Goal: Task Accomplishment & Management: Use online tool/utility

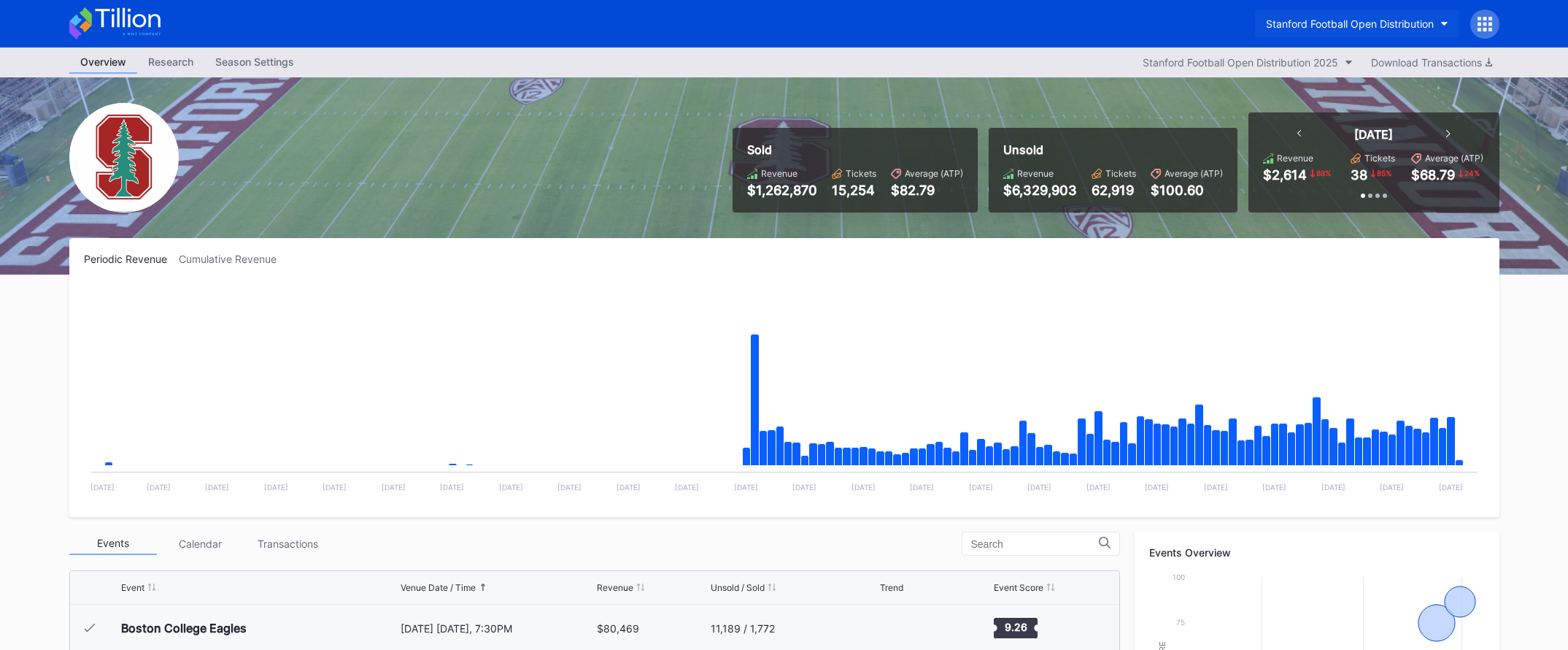
click at [1317, 29] on div "Stanford Football Open Distribution" at bounding box center [1350, 24] width 168 height 13
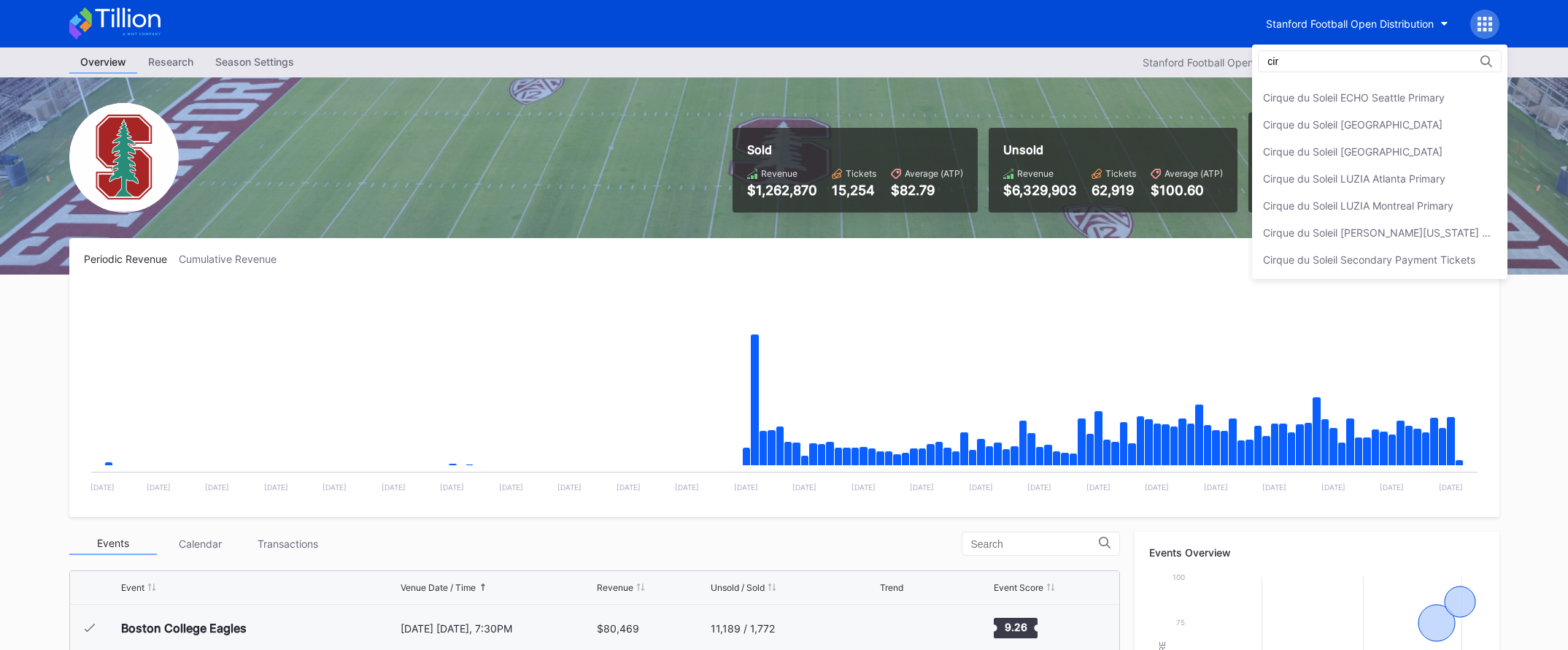
scroll to position [76, 0]
type input "cirque"
click at [1323, 254] on div "Cirque du Soleil Secondary Payment Tickets" at bounding box center [1369, 260] width 212 height 13
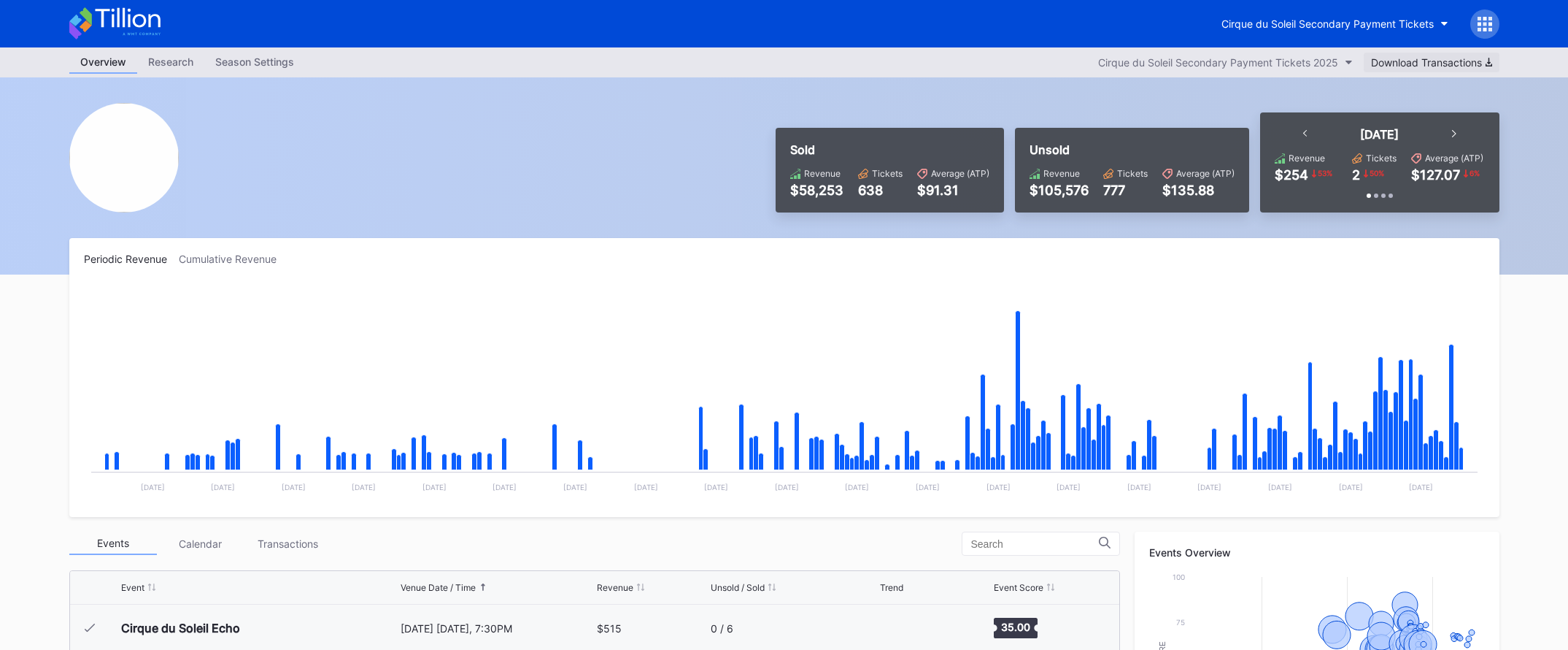
scroll to position [1, 0]
click at [1393, 25] on div "Cirque du Soleil Secondary Payment Tickets" at bounding box center [1327, 23] width 212 height 13
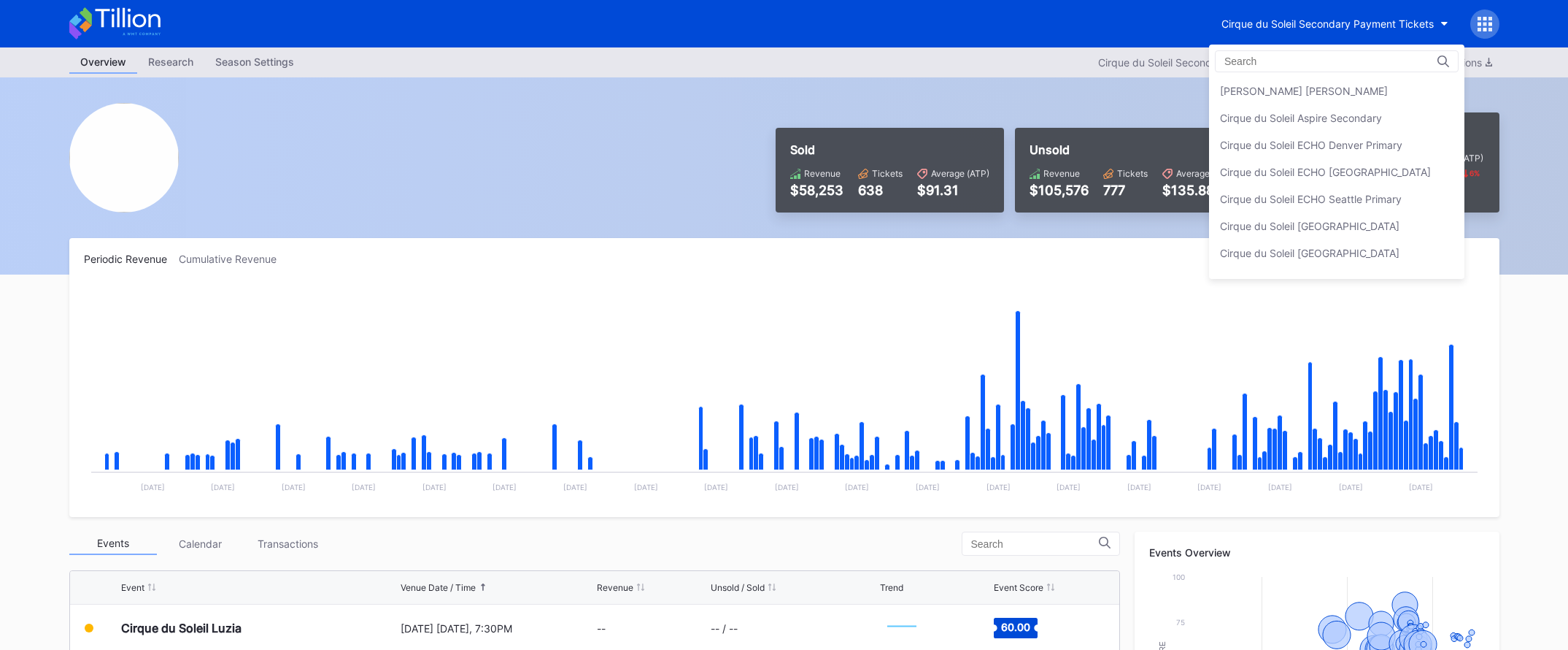
scroll to position [479, 0]
click at [1352, 149] on div "Cirque du Soleil Aspire Secondary" at bounding box center [1301, 153] width 162 height 13
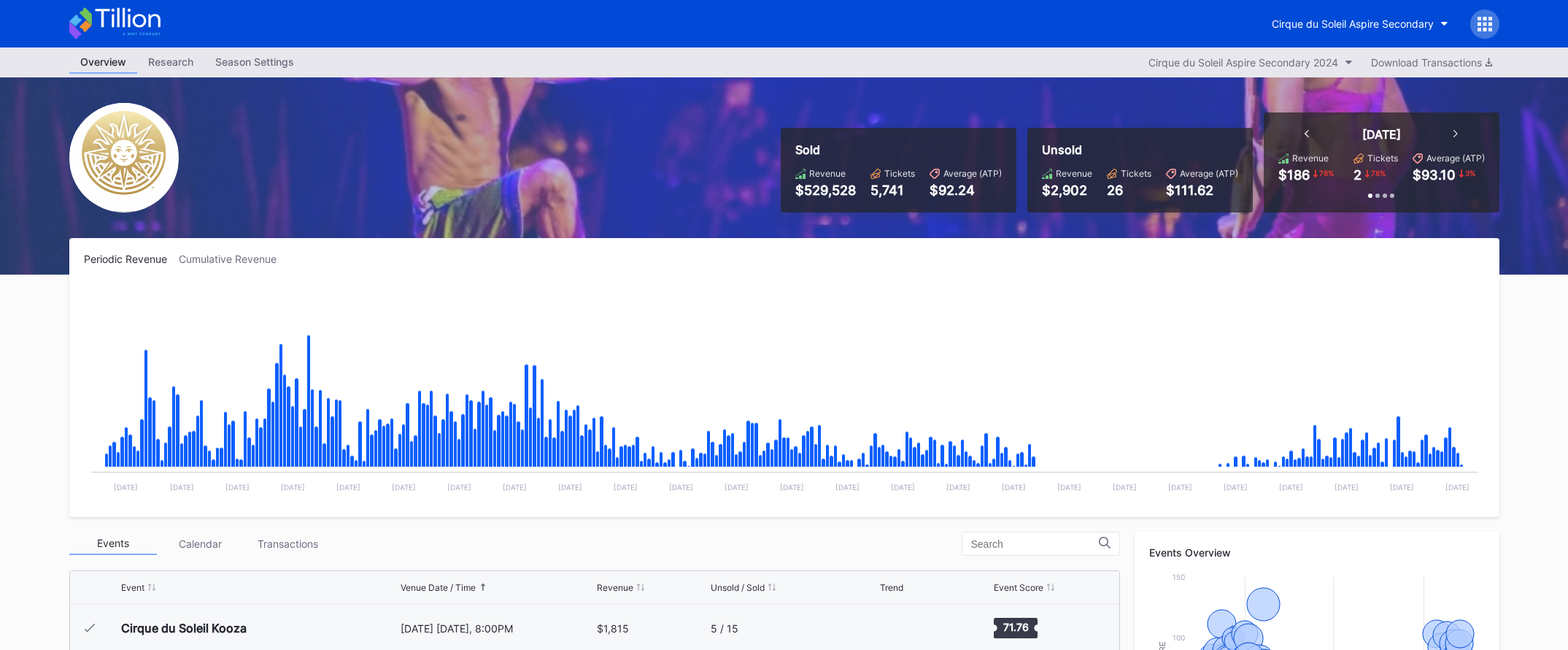
scroll to position [16085, 0]
click at [1365, 10] on button "Cirque du Soleil Aspire Secondary" at bounding box center [1360, 24] width 198 height 27
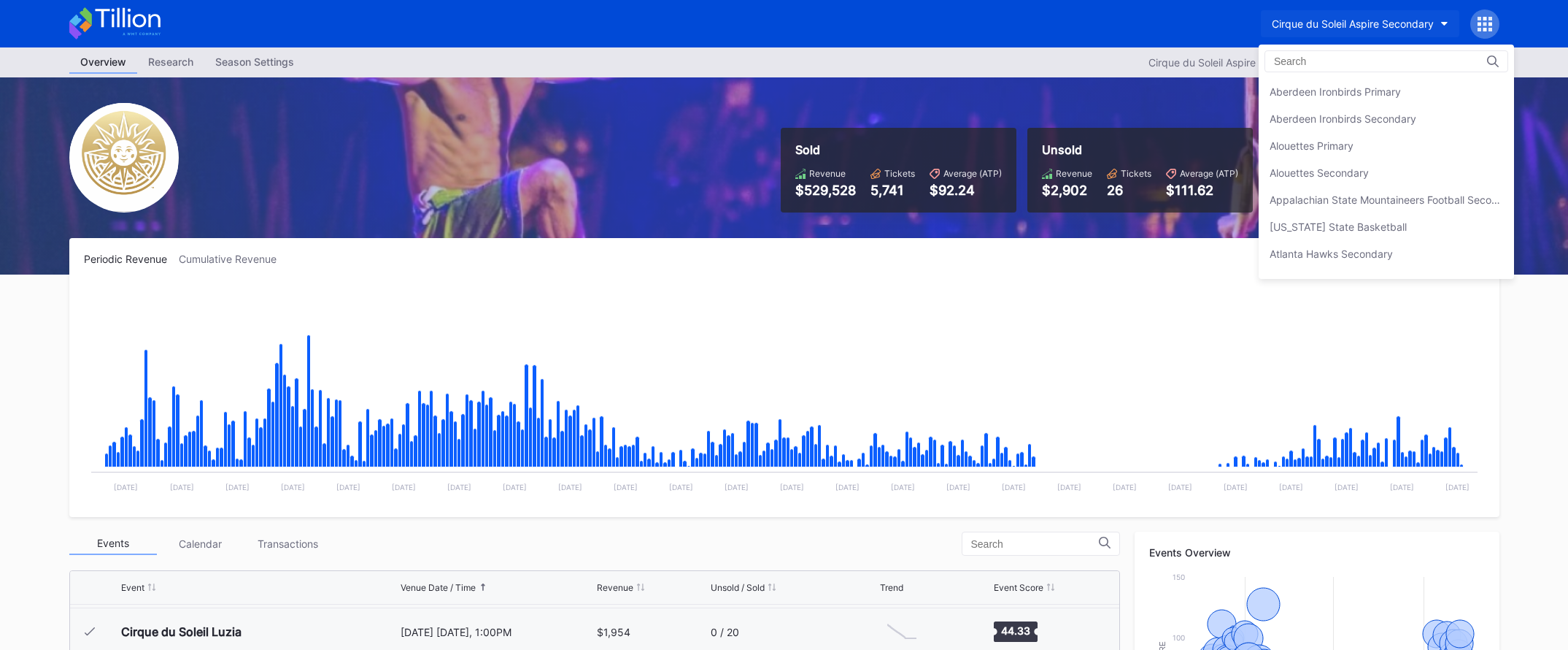
scroll to position [541, 0]
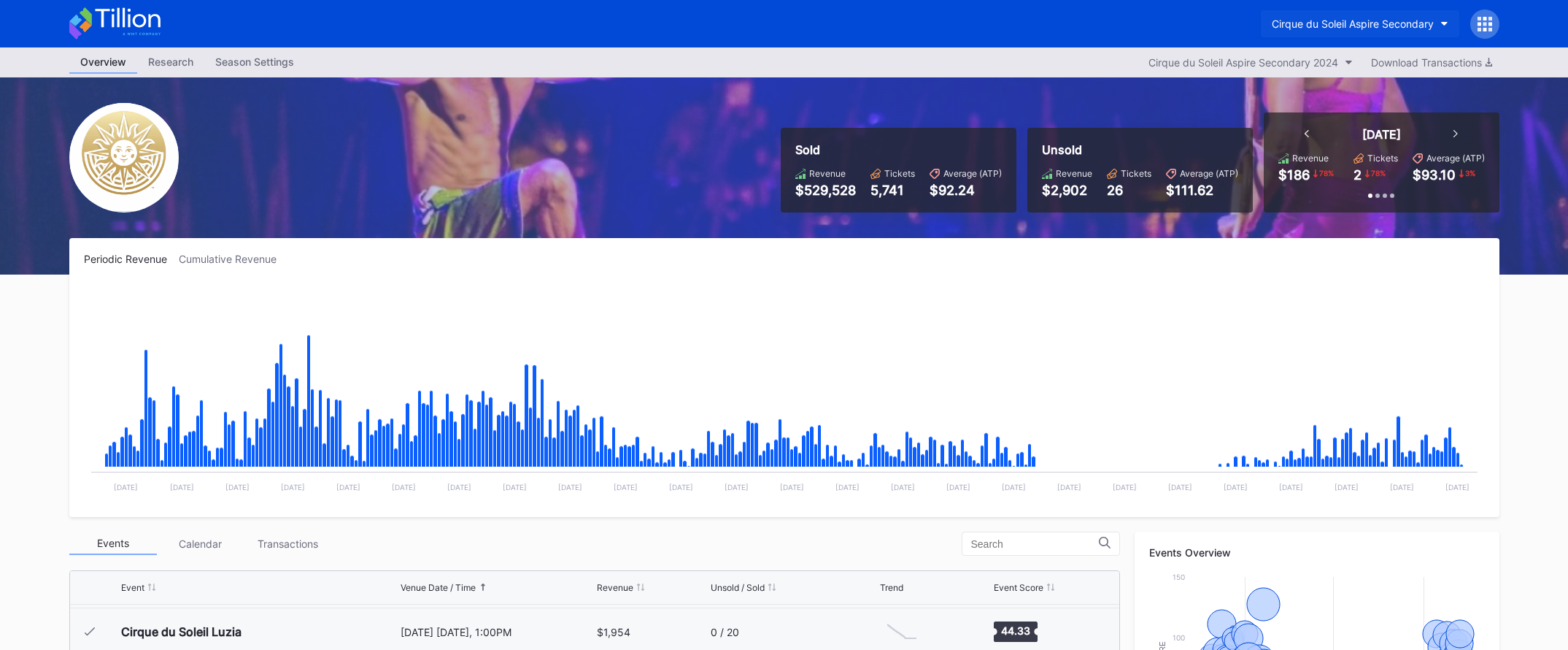
click at [1363, 25] on div "Cirque du Soleil Aspire Secondary" at bounding box center [1353, 24] width 162 height 13
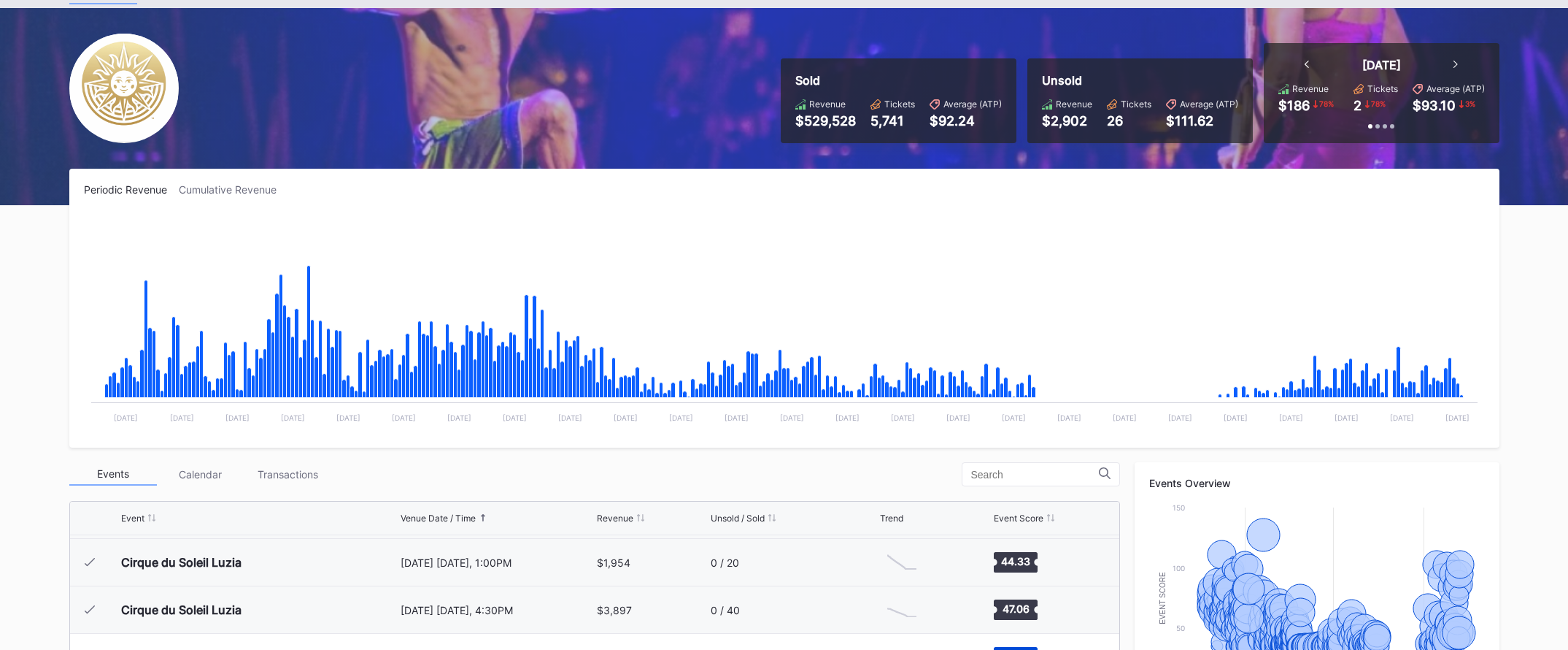
scroll to position [0, 0]
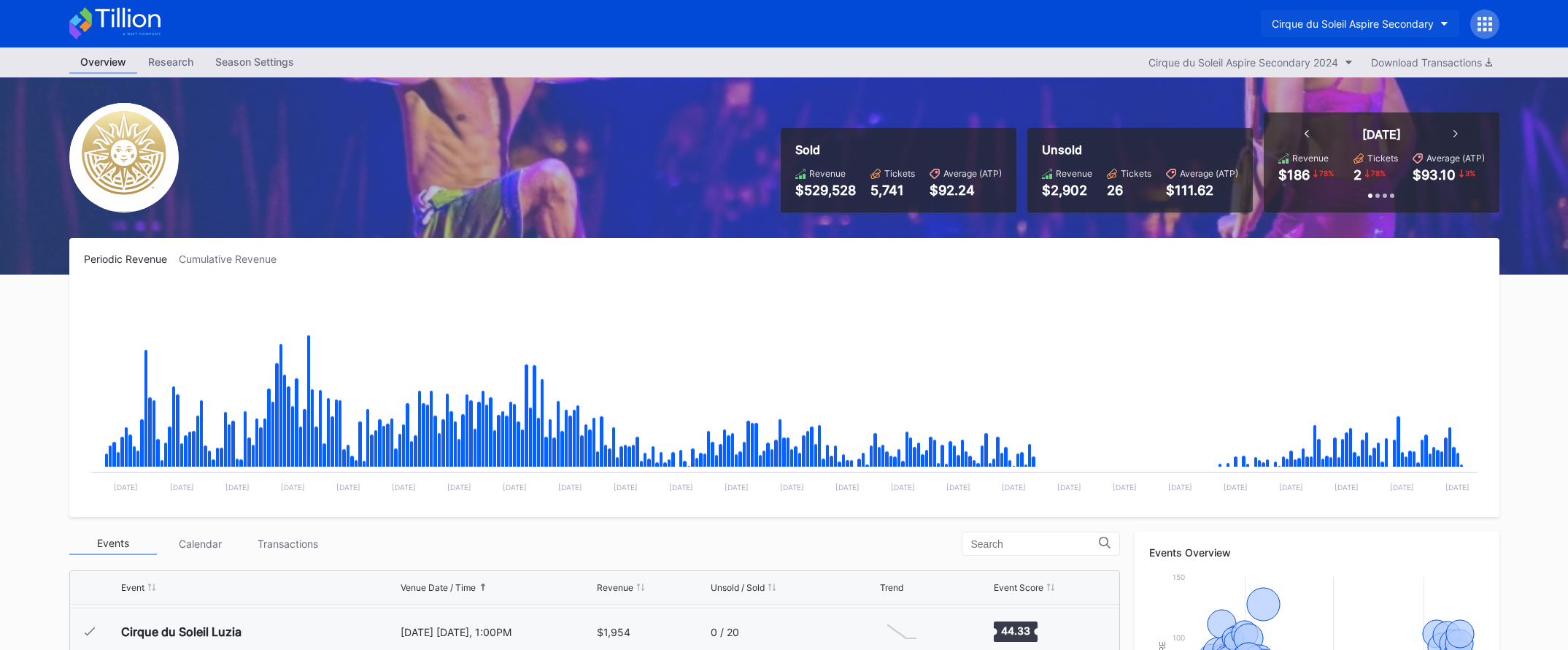
click at [1387, 29] on div "Cirque du Soleil Aspire Secondary" at bounding box center [1353, 24] width 162 height 13
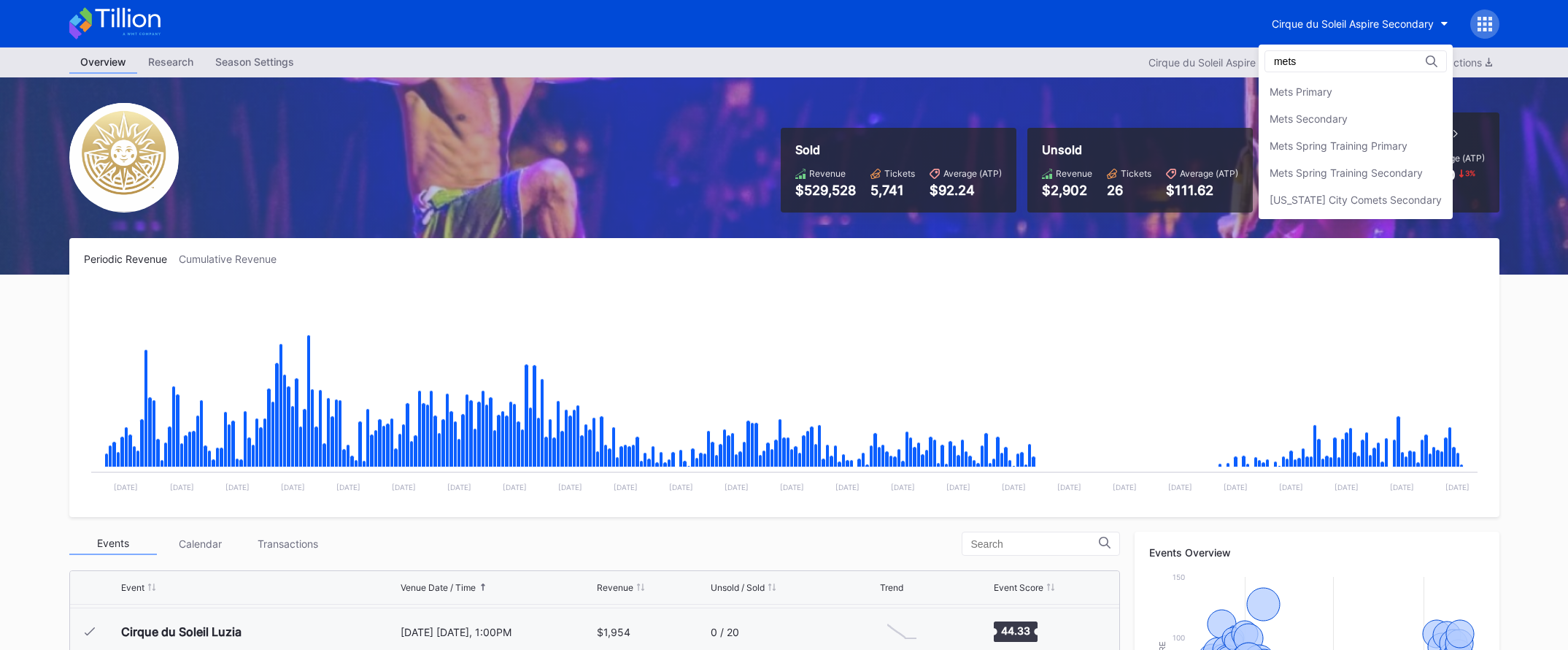
type input "mets"
click at [1354, 108] on div "Mets Secondary" at bounding box center [1355, 119] width 194 height 27
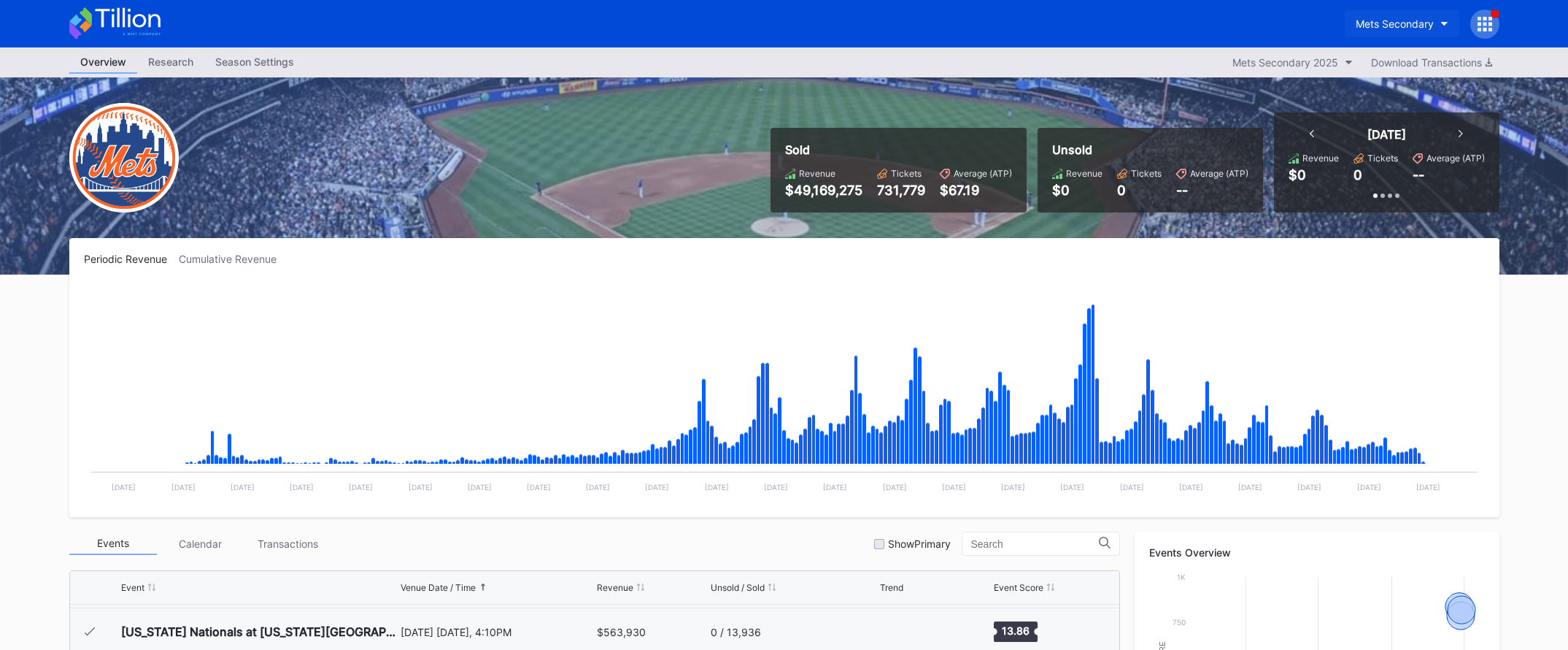
click at [1396, 18] on div "Mets Secondary" at bounding box center [1395, 24] width 78 height 13
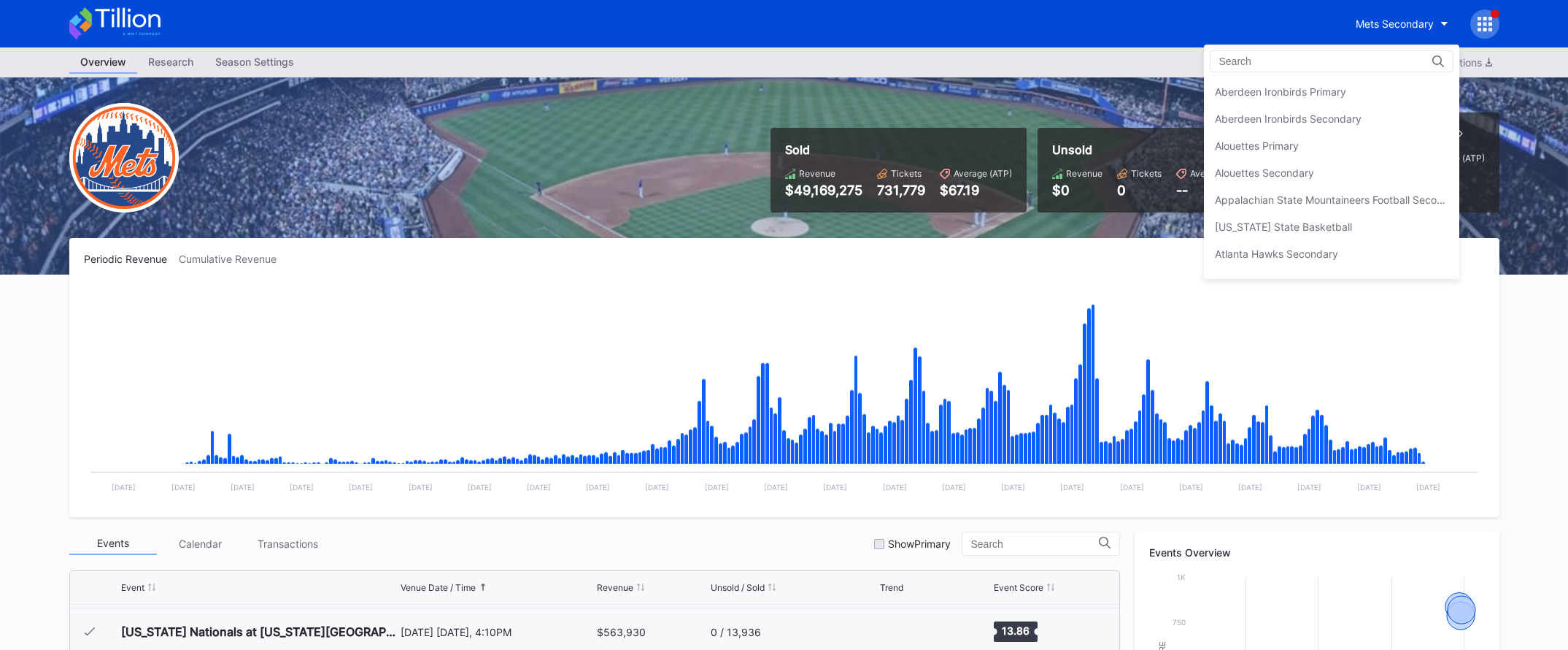
scroll to position [2296, 0]
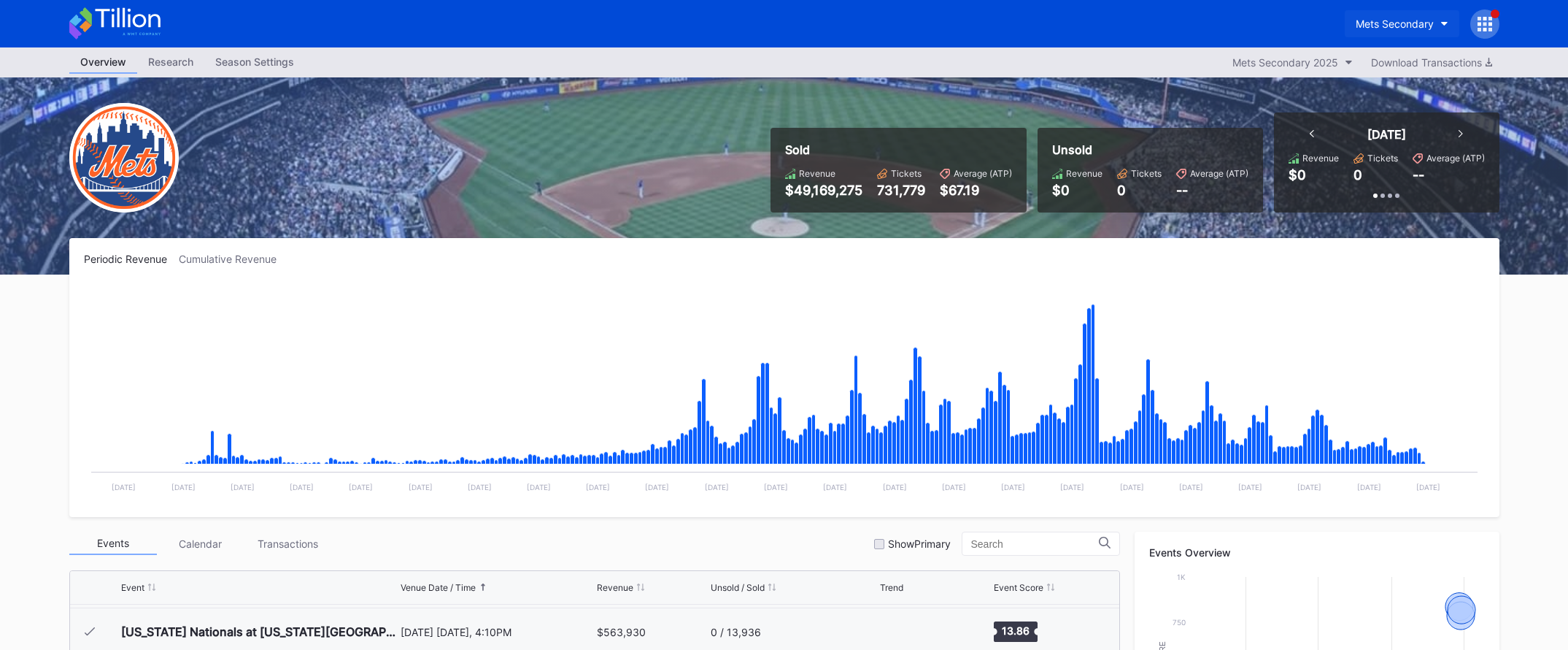
click at [1367, 25] on div "Mets Secondary" at bounding box center [1395, 24] width 78 height 13
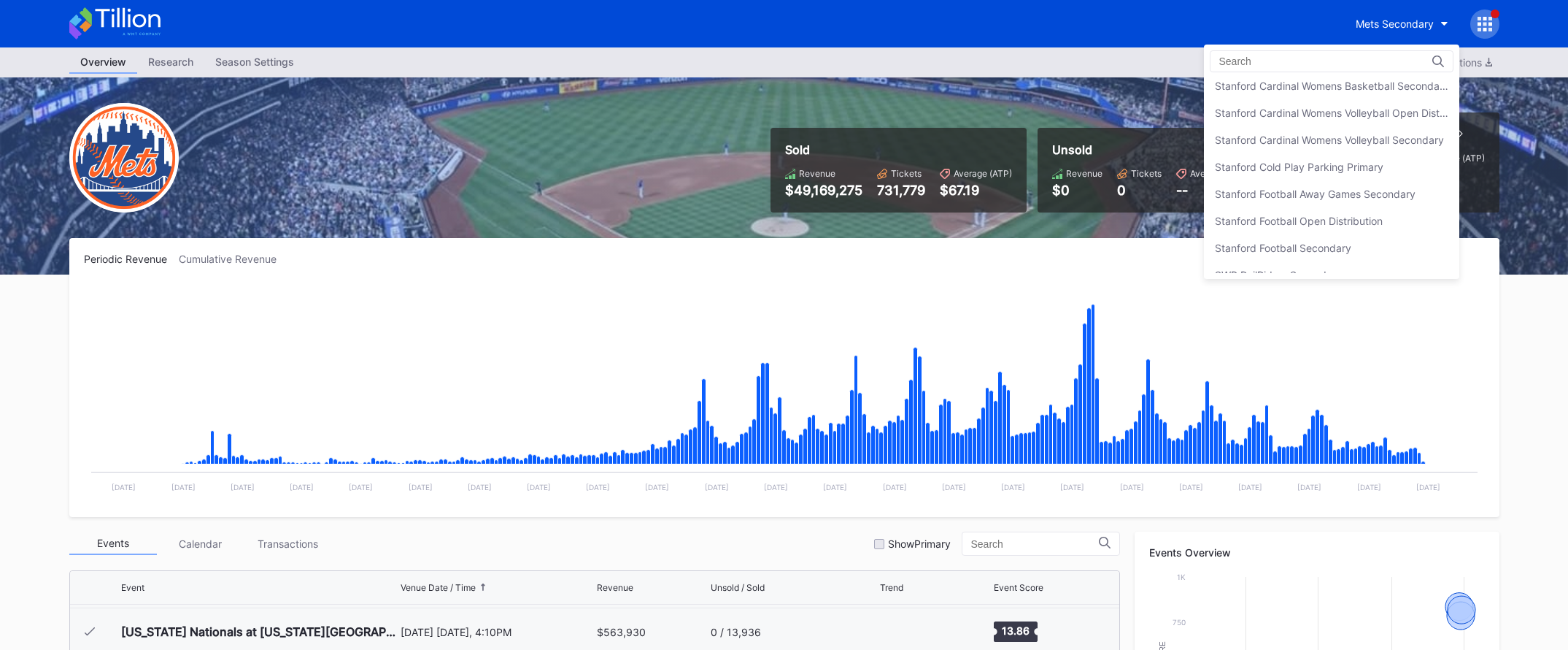
scroll to position [4465, 0]
click at [1336, 216] on div "Stanford Football Open Distribution" at bounding box center [1299, 218] width 168 height 13
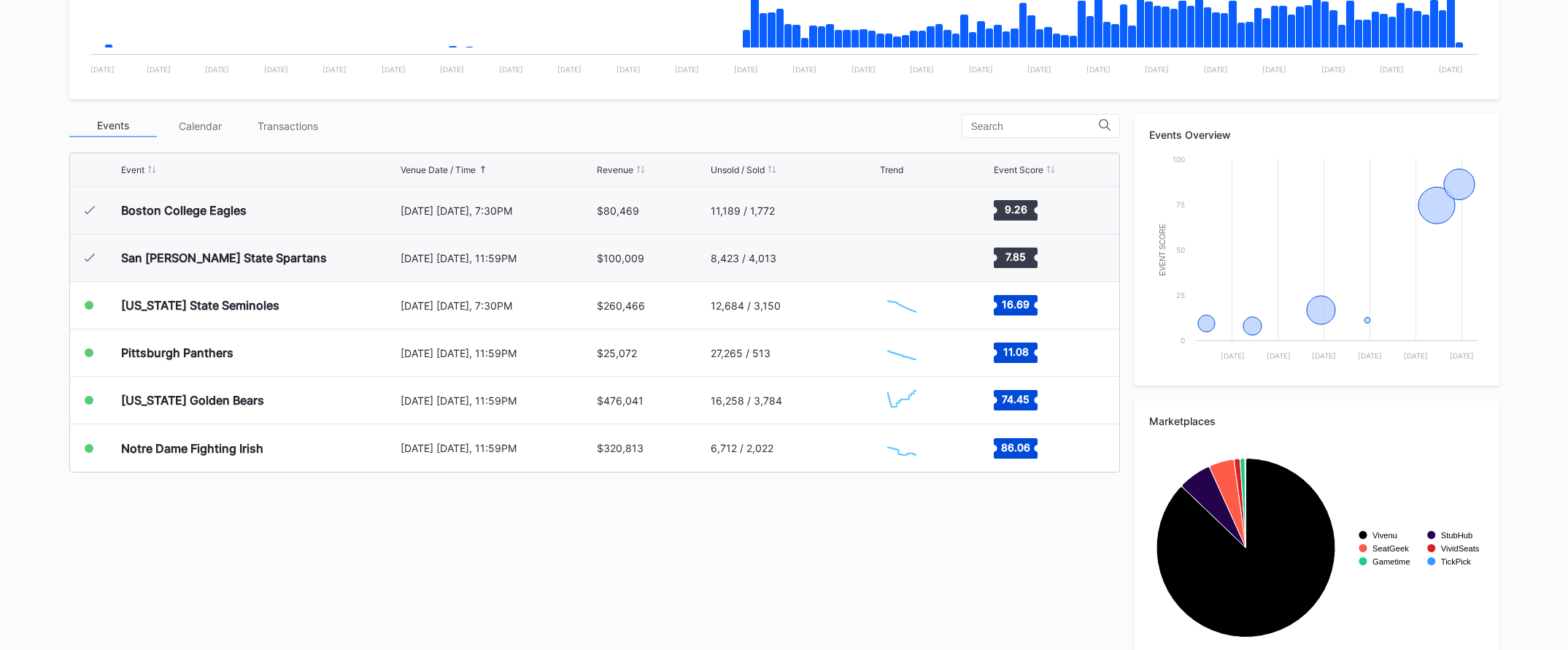
scroll to position [454, 0]
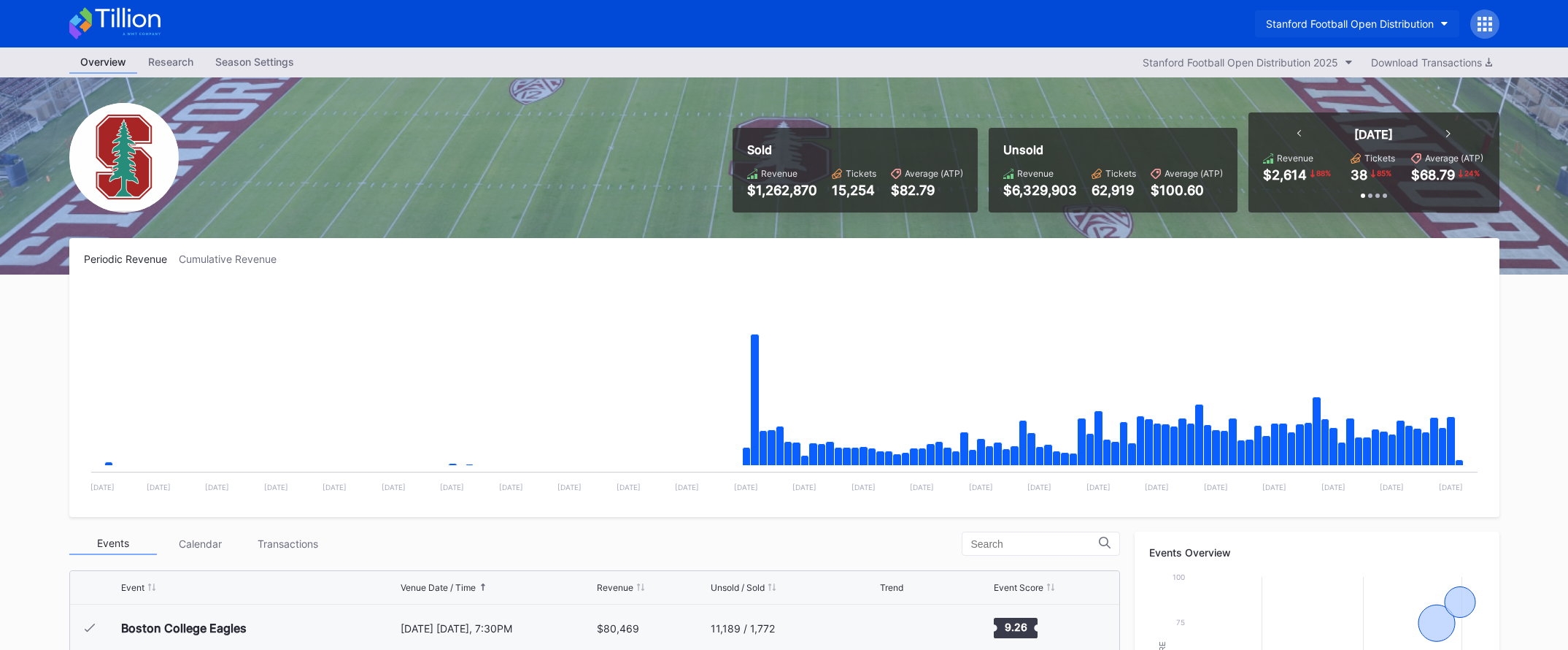
click at [1304, 25] on div "Stanford Football Open Distribution" at bounding box center [1350, 24] width 168 height 13
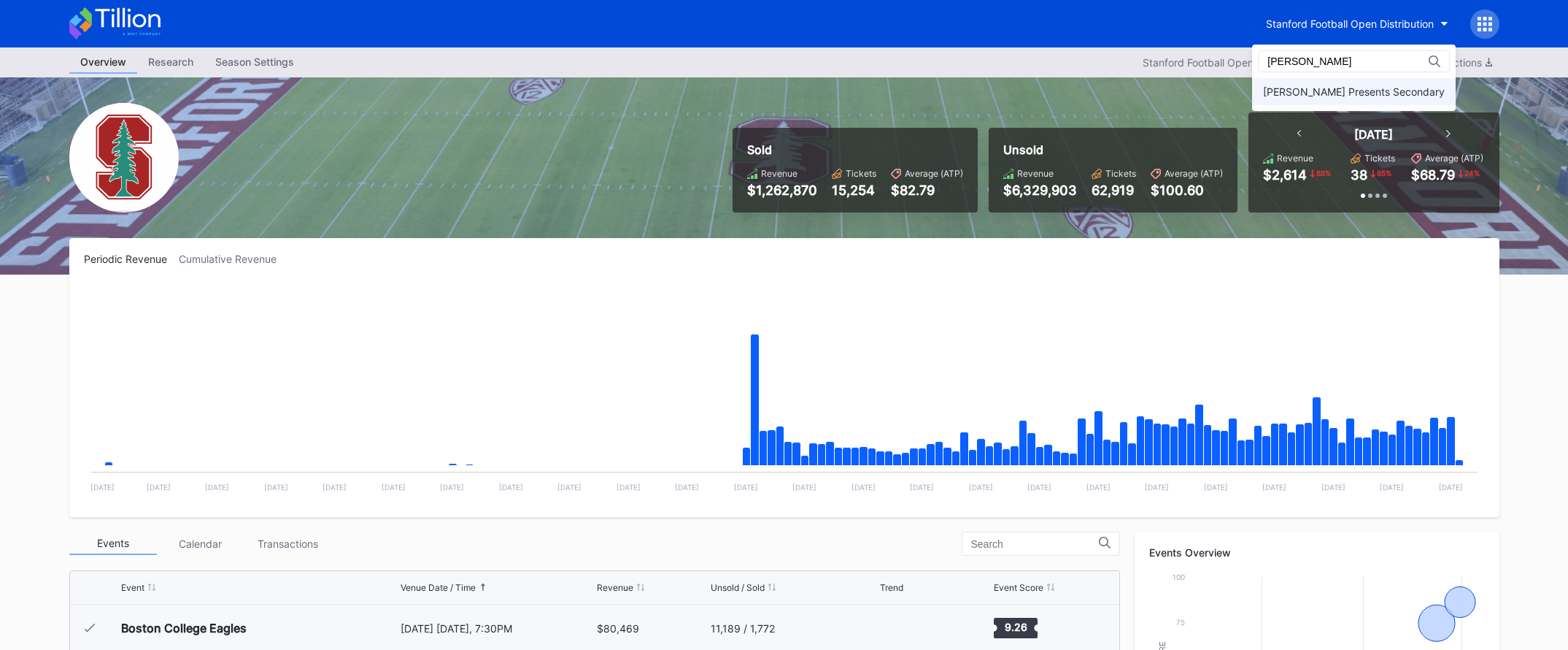
type input "danny"
click at [1314, 78] on div "[PERSON_NAME] Presents Secondary" at bounding box center [1353, 92] width 204 height 27
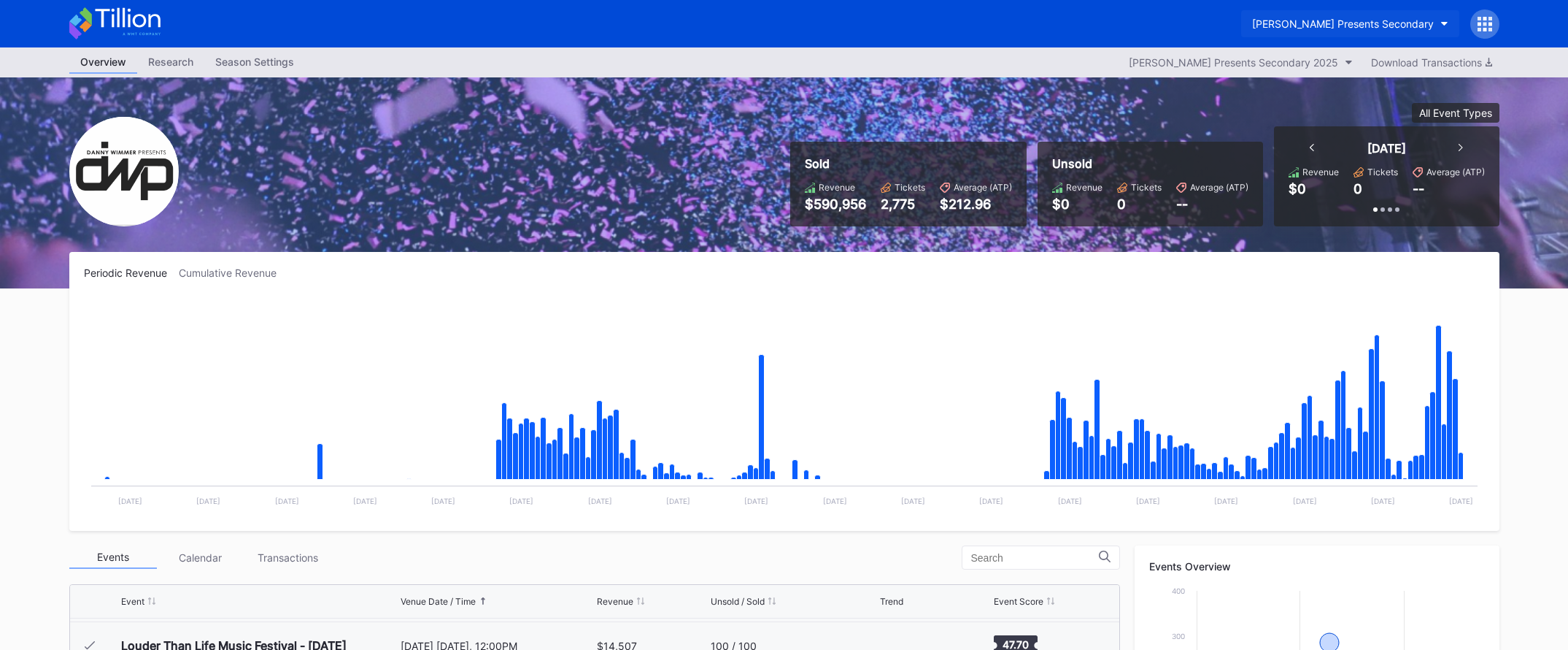
click at [1324, 23] on div "[PERSON_NAME] Presents Secondary" at bounding box center [1342, 24] width 181 height 13
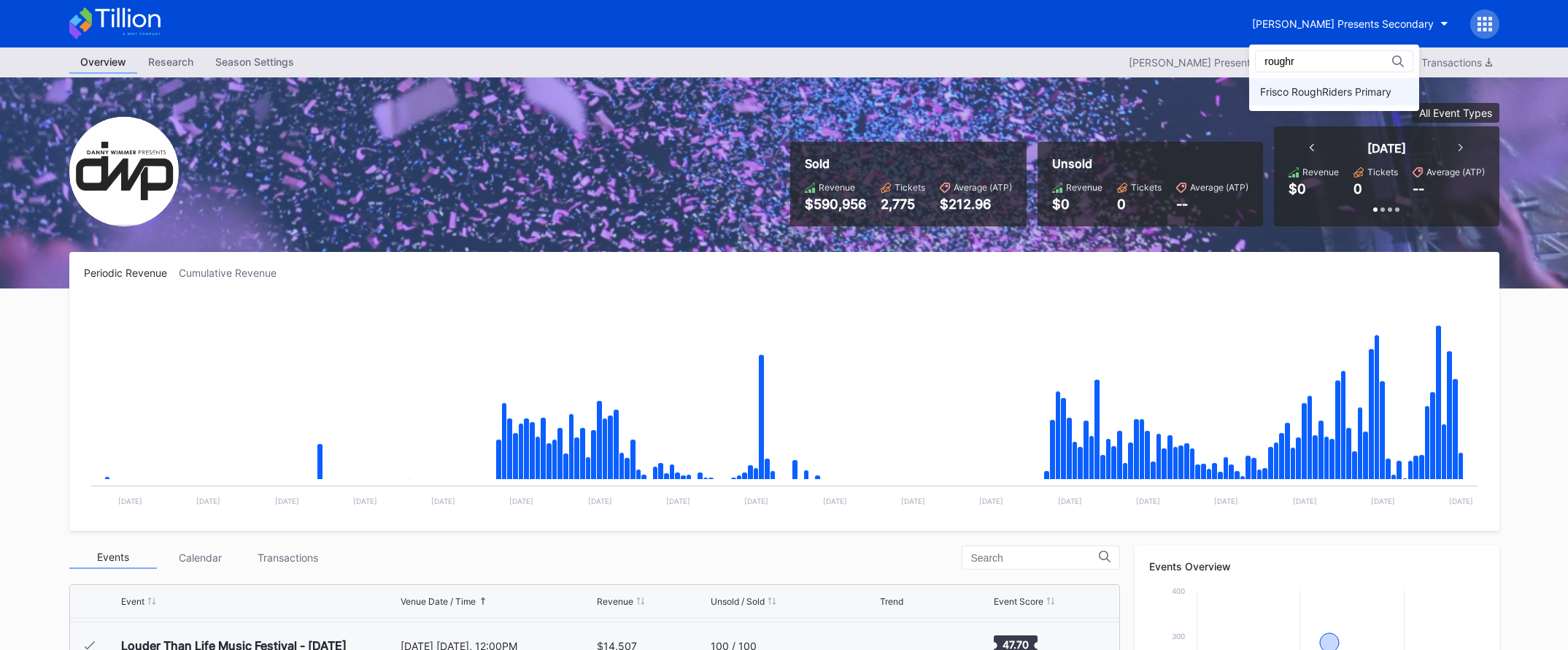
type input "roughr"
click at [1337, 92] on div "Frisco RoughRiders Primary" at bounding box center [1325, 92] width 131 height 13
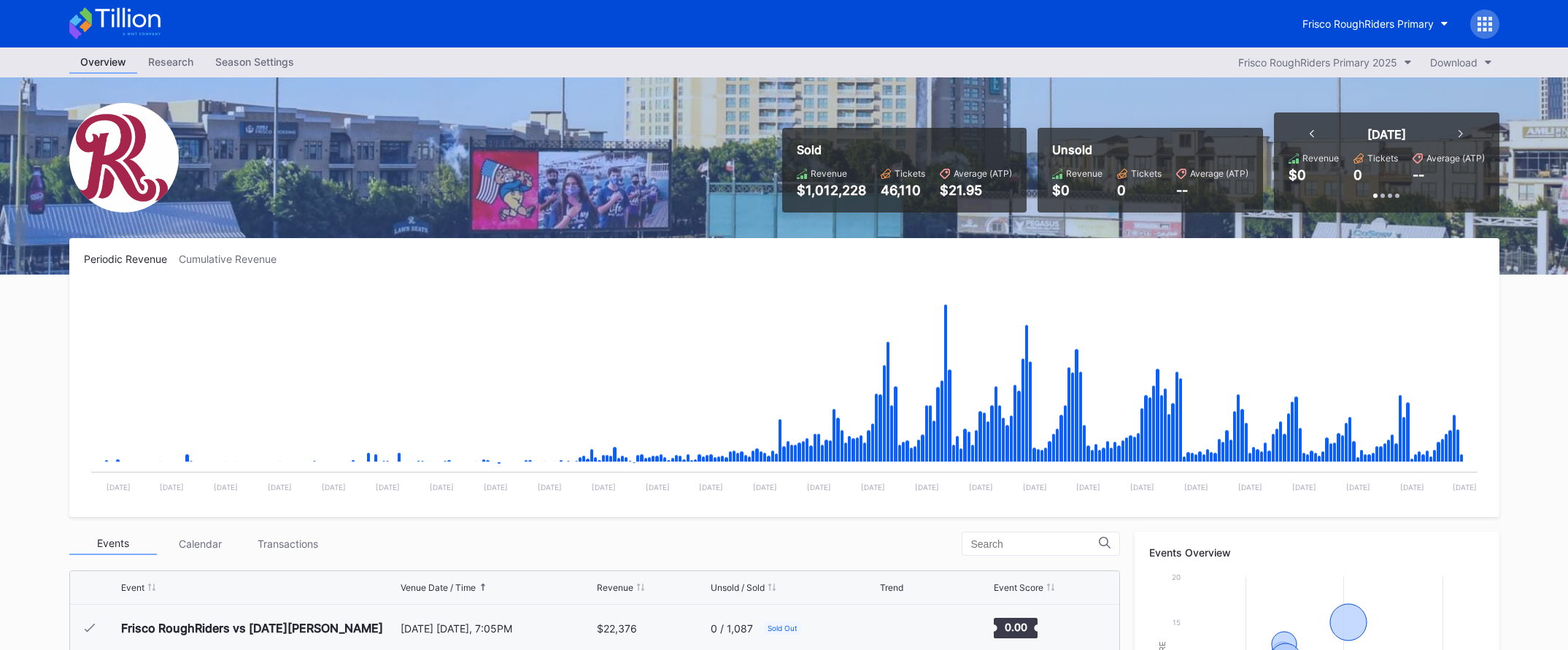
click at [172, 63] on div "Research" at bounding box center [170, 61] width 67 height 21
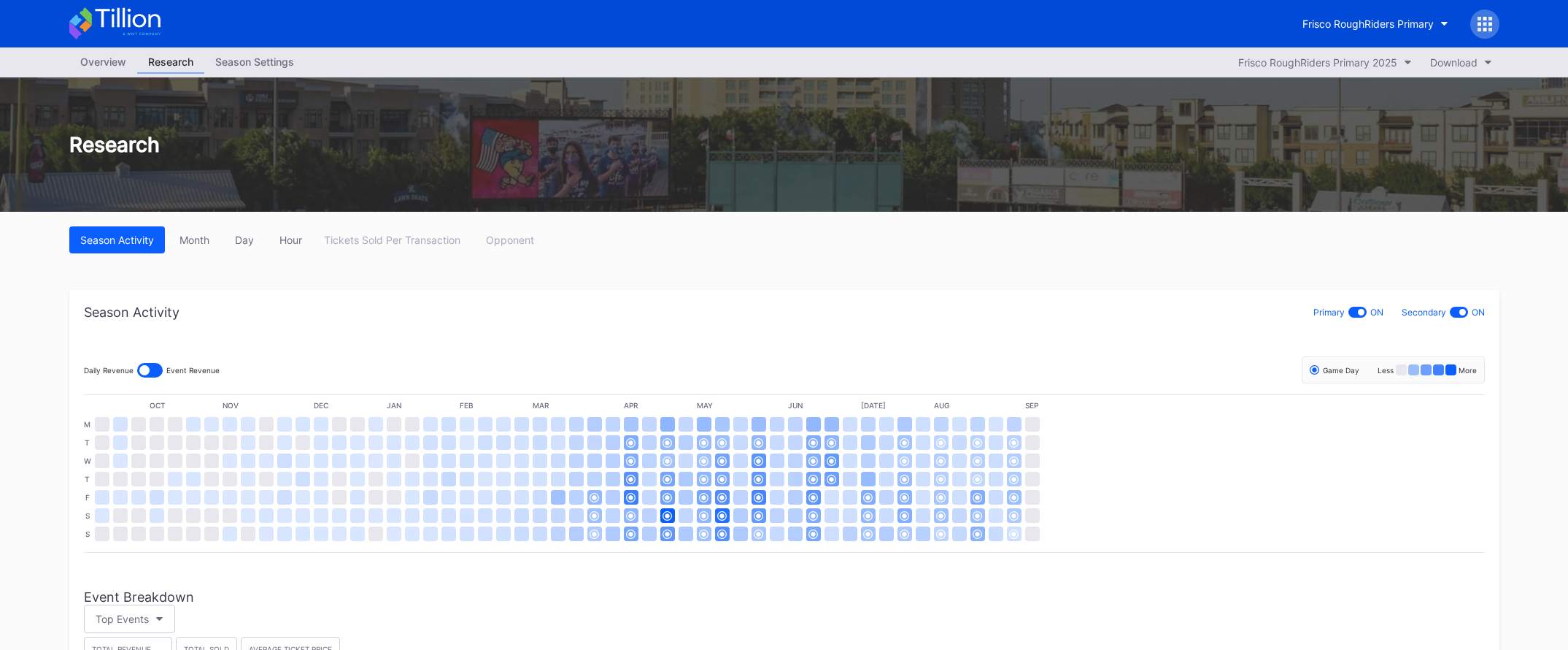
click at [109, 74] on div "Overview Research Season Settings Frisco RoughRiders Primary 2025 Download" at bounding box center [784, 62] width 1459 height 30
click at [111, 68] on div "Overview" at bounding box center [103, 61] width 68 height 21
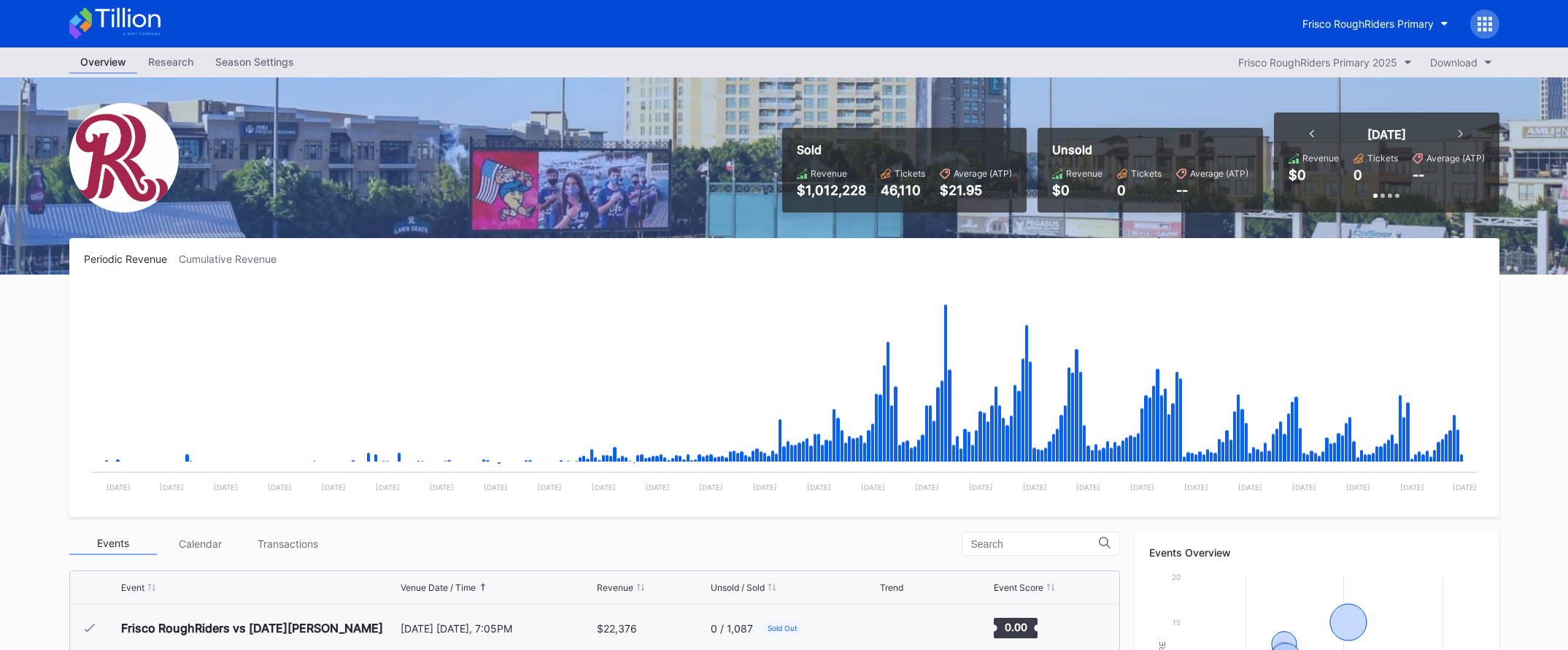
click at [153, 14] on icon at bounding box center [127, 17] width 65 height 20
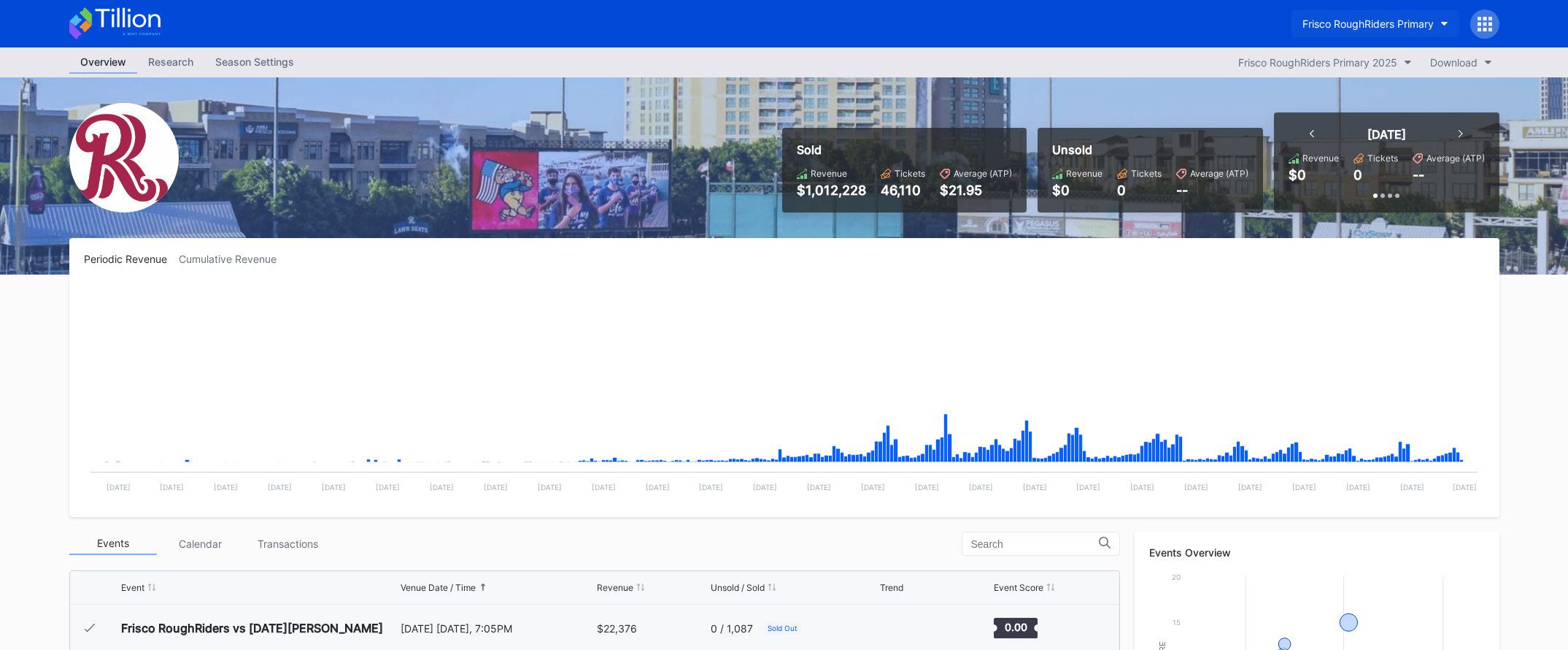
click at [1320, 21] on div "Frisco RoughRiders Primary" at bounding box center [1368, 24] width 131 height 13
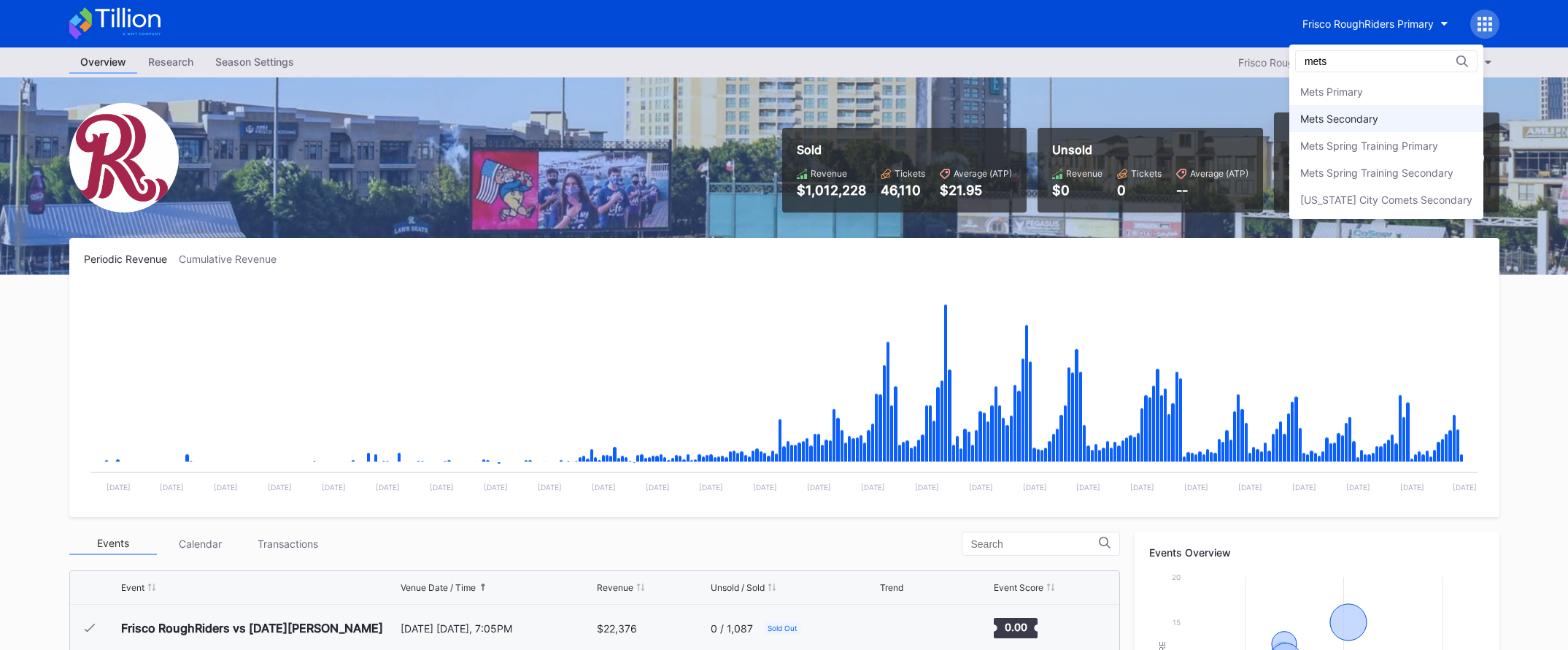
type input "mets"
click at [1324, 108] on div "Mets Secondary" at bounding box center [1386, 119] width 194 height 27
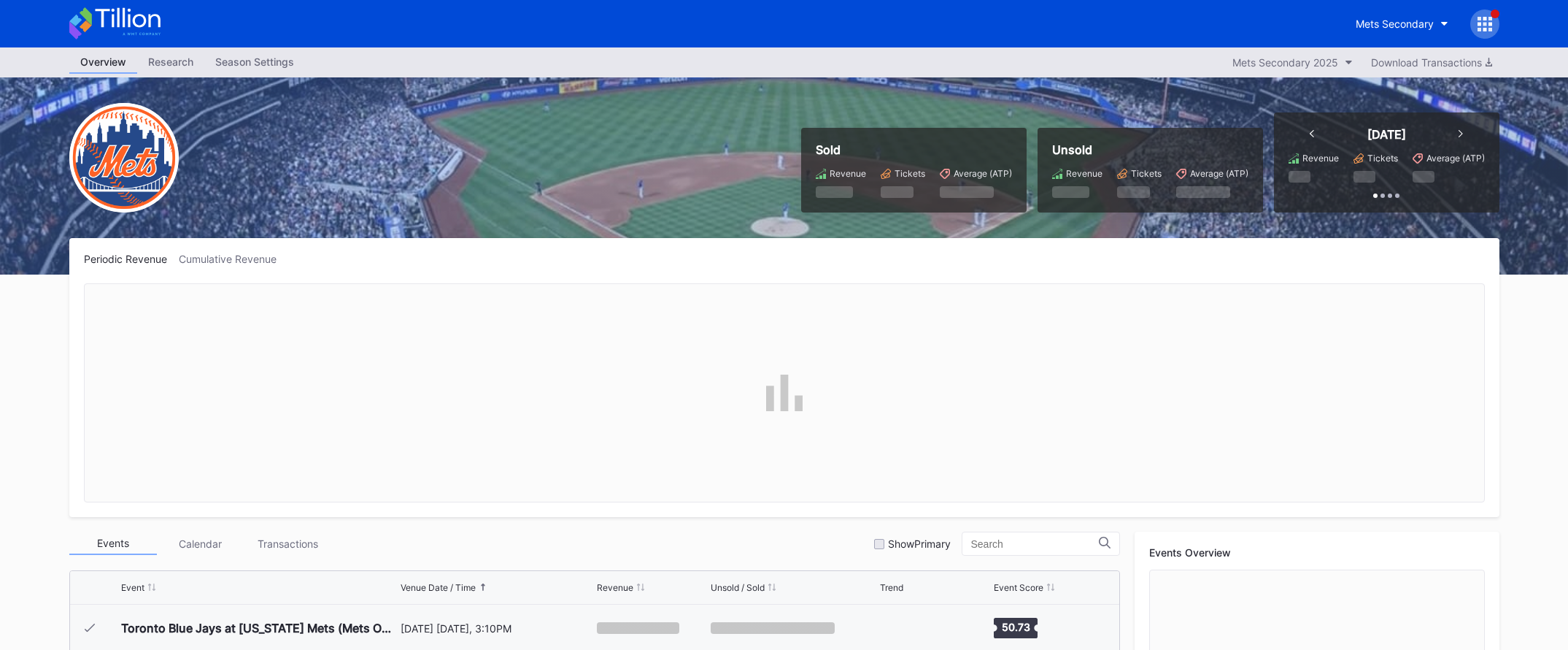
scroll to position [3698, 0]
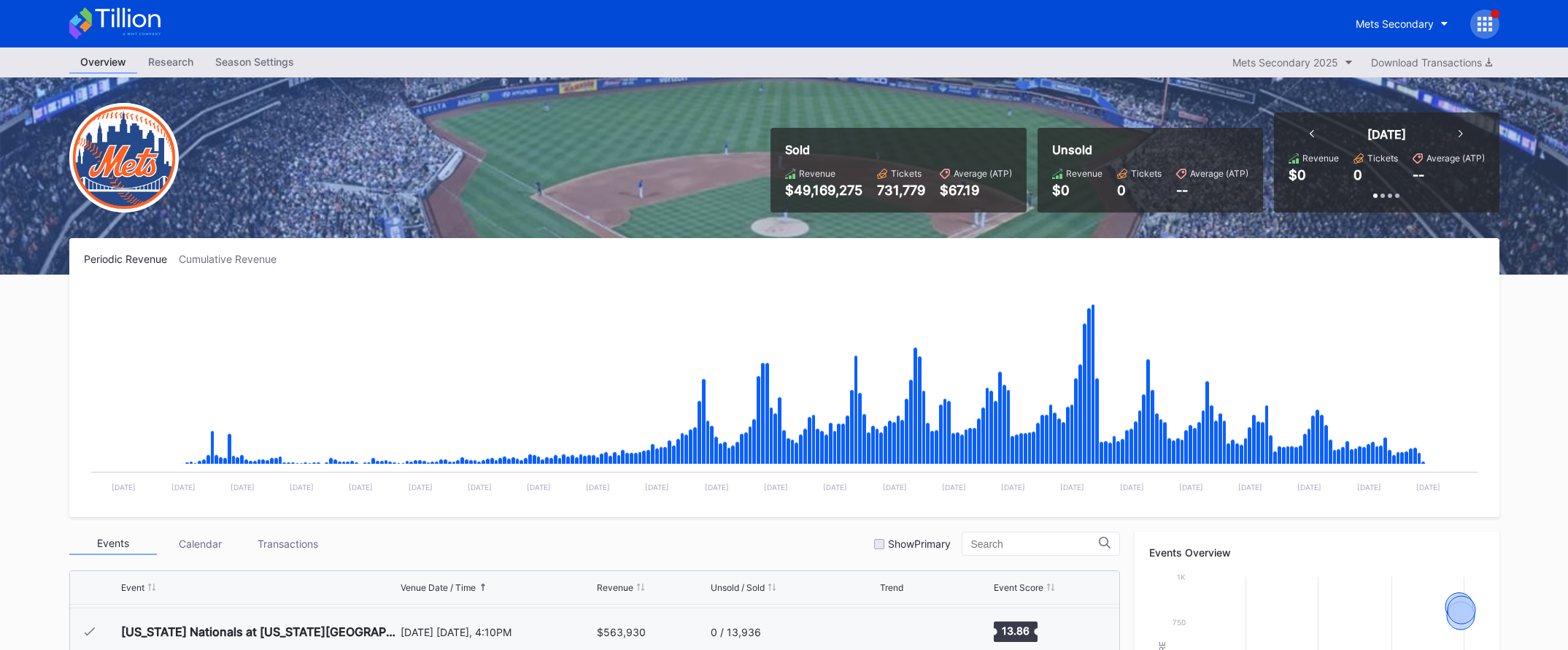
click at [131, 22] on icon at bounding box center [115, 24] width 92 height 32
click at [1362, 29] on div "Mets Secondary" at bounding box center [1395, 24] width 78 height 13
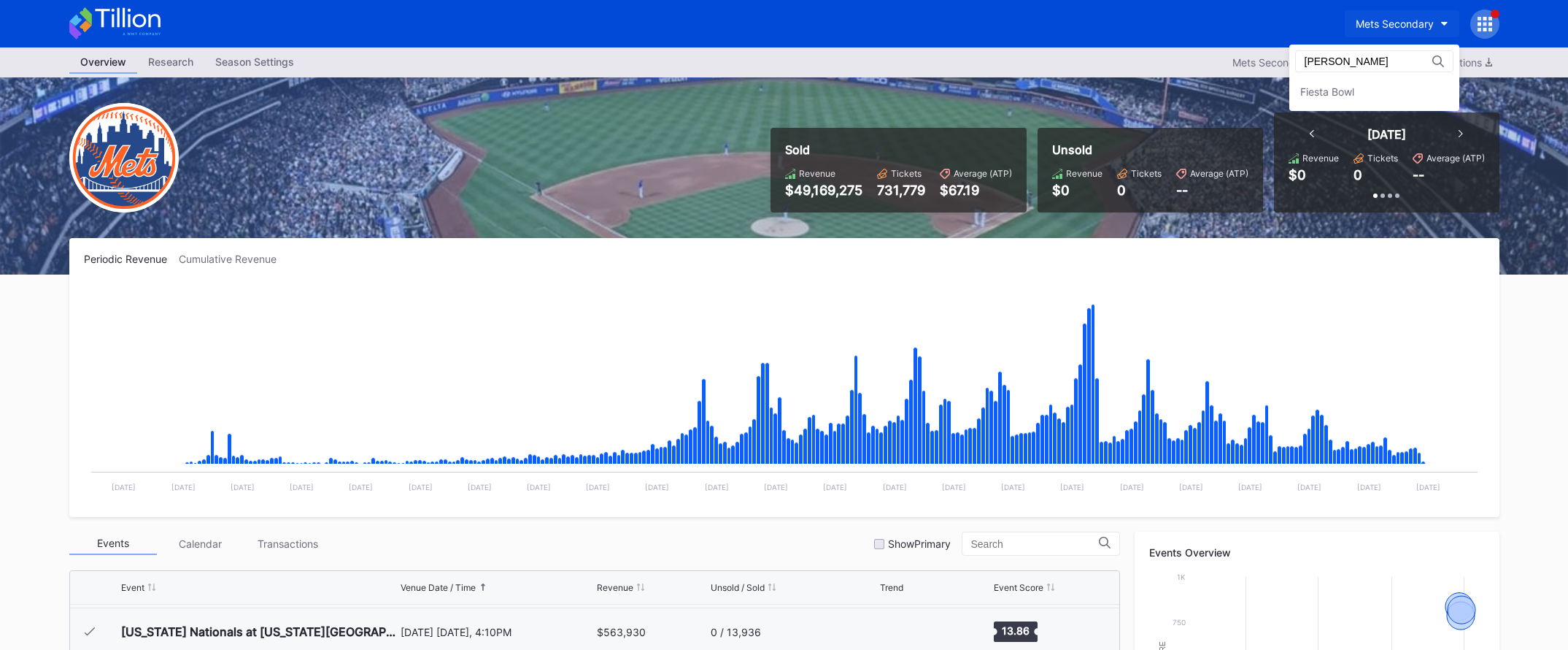
type input "fiest"
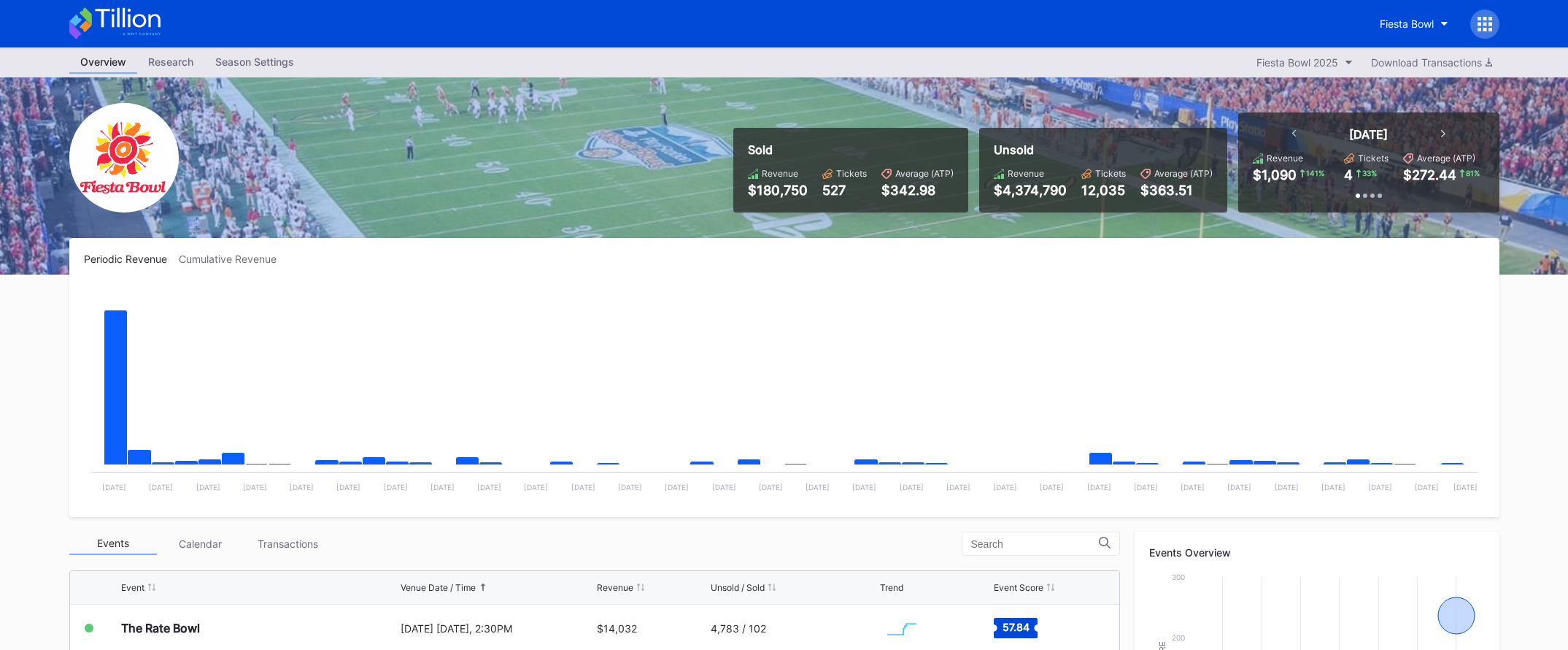
click at [1489, 26] on icon at bounding box center [1484, 24] width 14 height 14
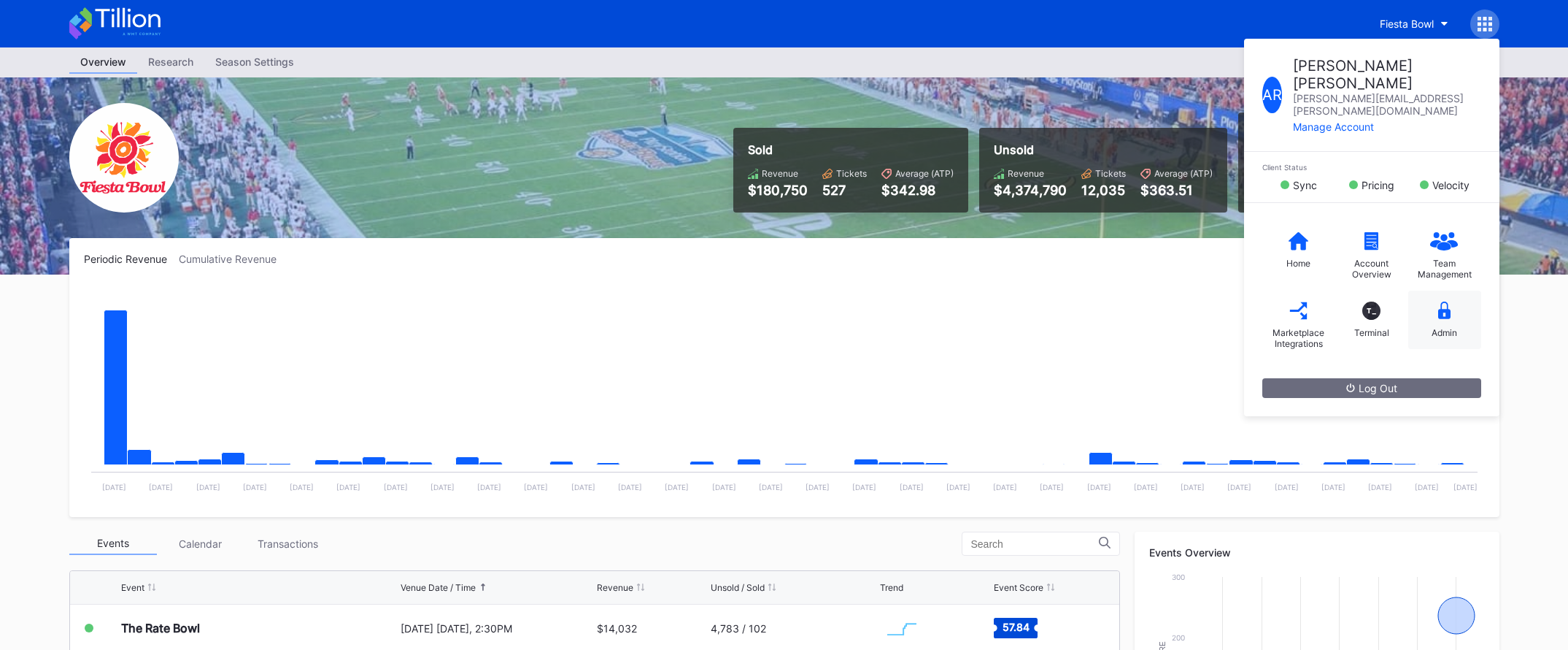
click at [1440, 327] on div "Admin" at bounding box center [1444, 332] width 25 height 11
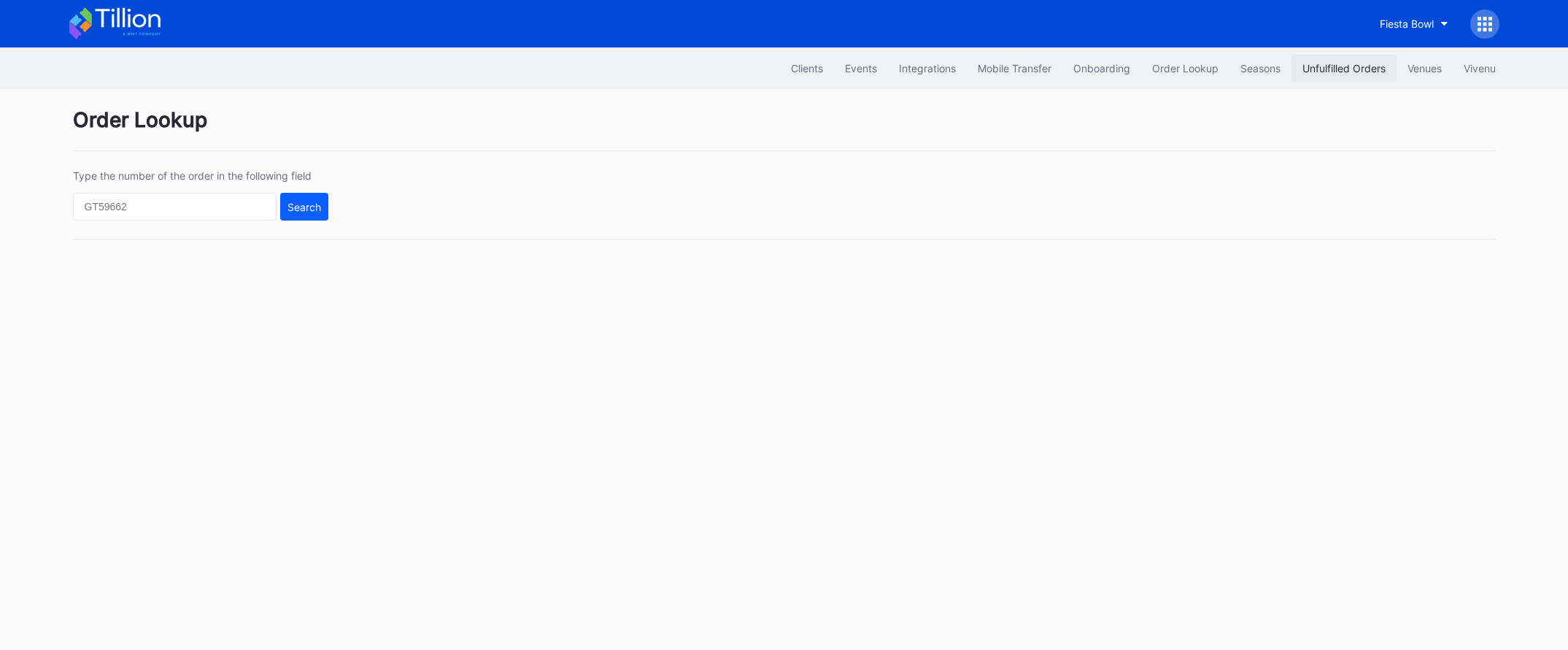
click at [1336, 70] on div "Unfulfilled Orders" at bounding box center [1344, 68] width 83 height 13
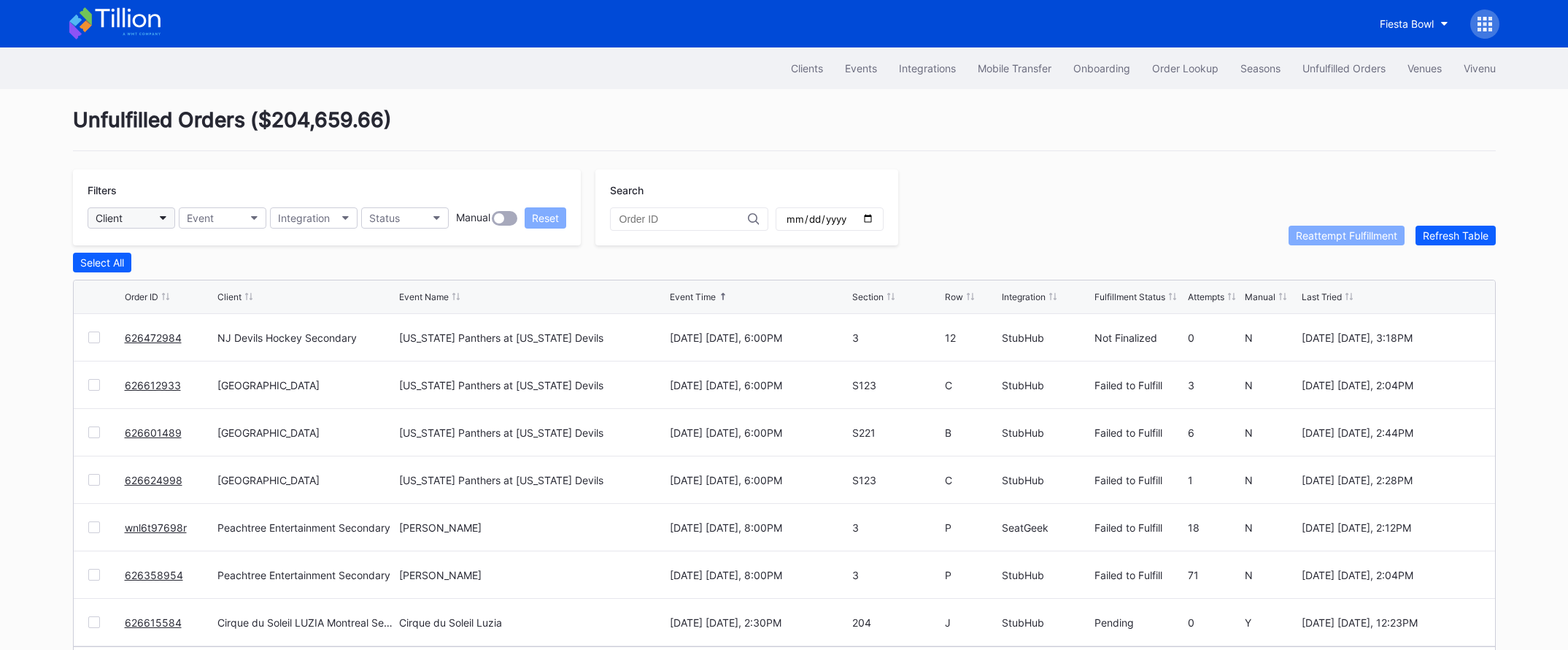
click at [159, 221] on button "Client" at bounding box center [131, 217] width 87 height 21
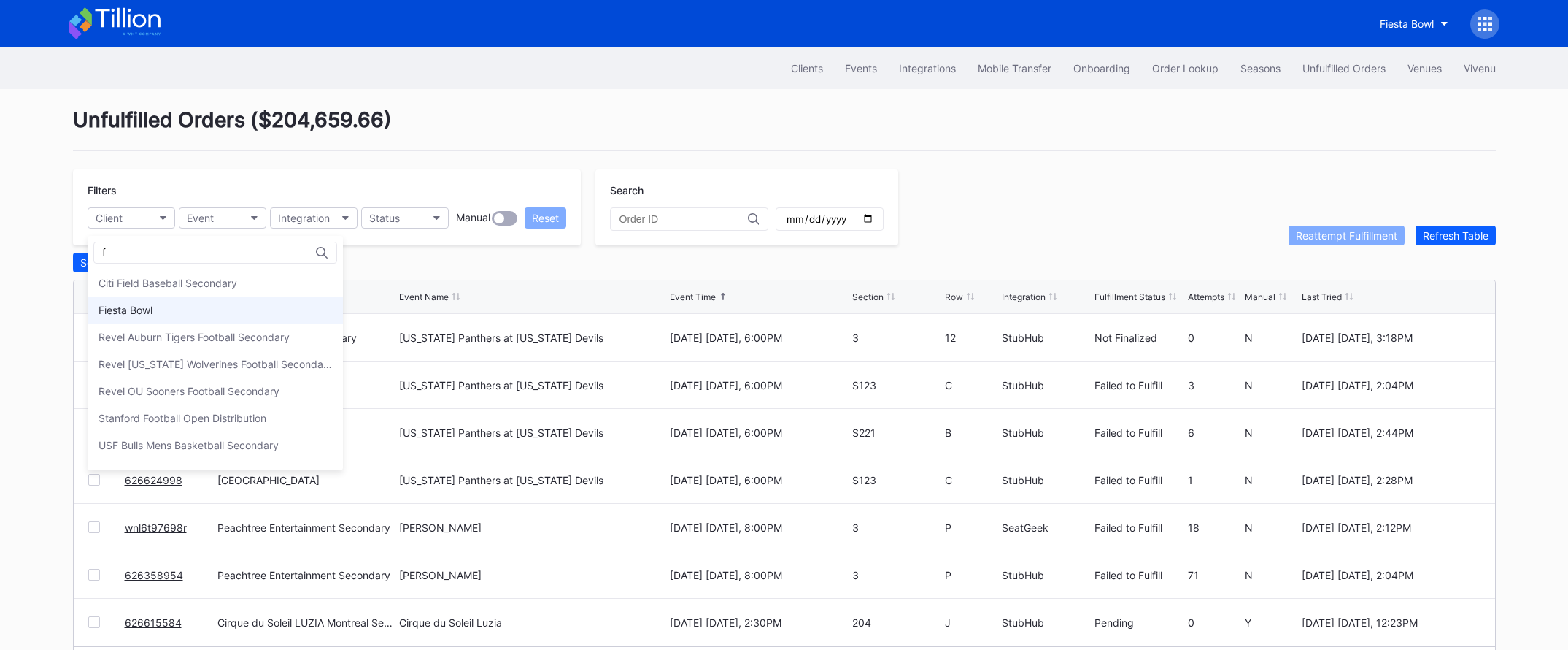
type input "f"
click at [166, 304] on div "Fiesta Bowl" at bounding box center [215, 310] width 255 height 27
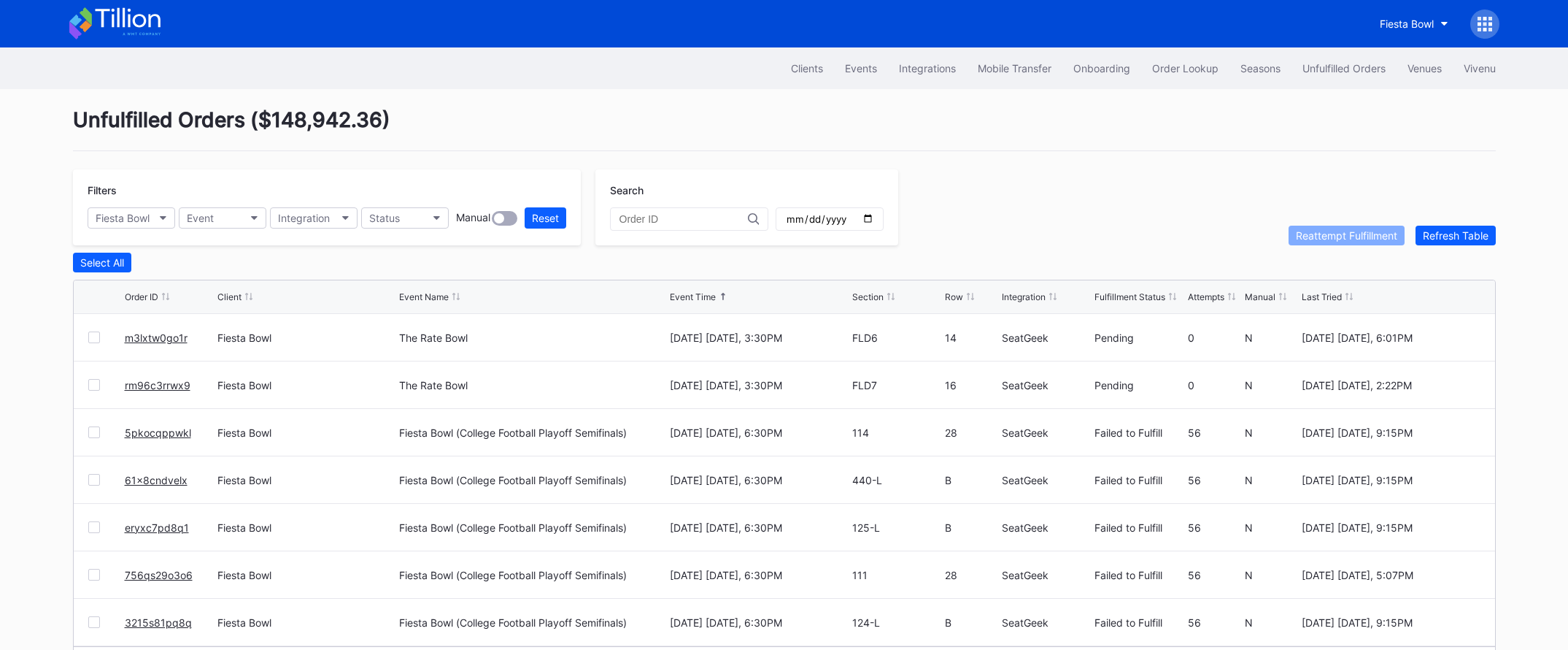
click at [131, 15] on icon at bounding box center [115, 24] width 92 height 32
